Goal: Register for event/course

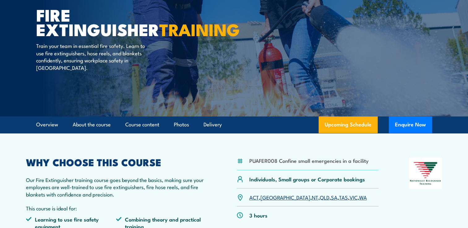
scroll to position [62, 0]
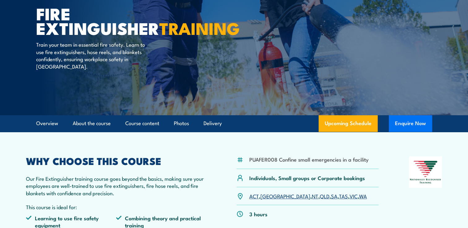
click at [408, 123] on button "Enquire Now" at bounding box center [410, 123] width 43 height 17
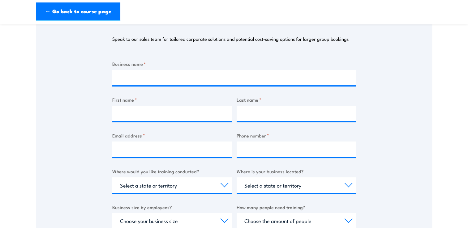
scroll to position [93, 0]
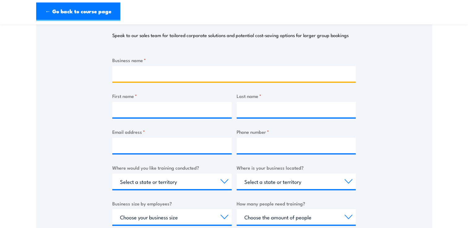
click at [133, 75] on input "Business name *" at bounding box center [233, 73] width 243 height 15
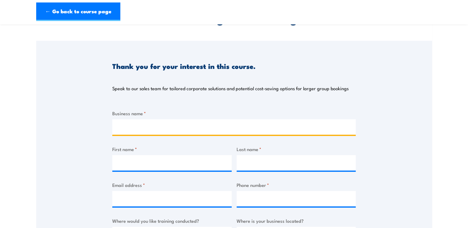
scroll to position [0, 0]
